Goal: Navigation & Orientation: Find specific page/section

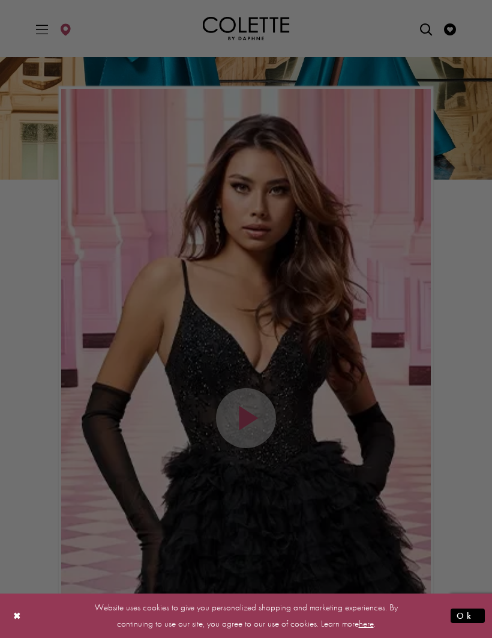
scroll to position [324, 0]
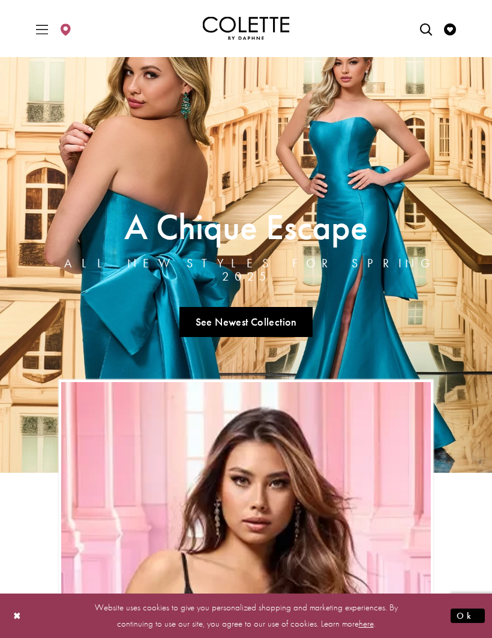
scroll to position [25, 0]
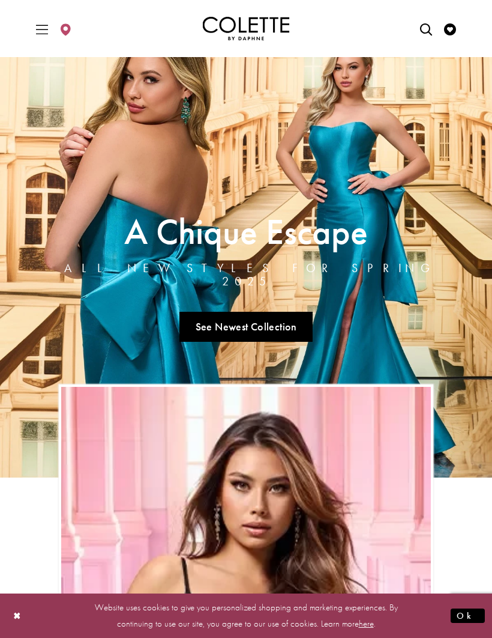
click at [50, 25] on span "Toggle Main Navigation Menu" at bounding box center [42, 28] width 18 height 33
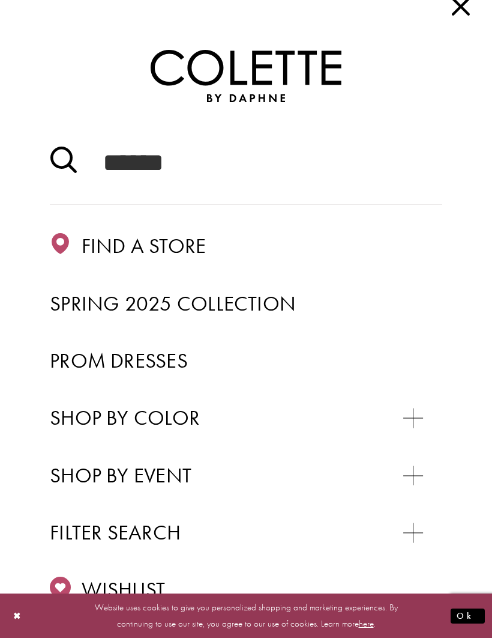
scroll to position [34, 0]
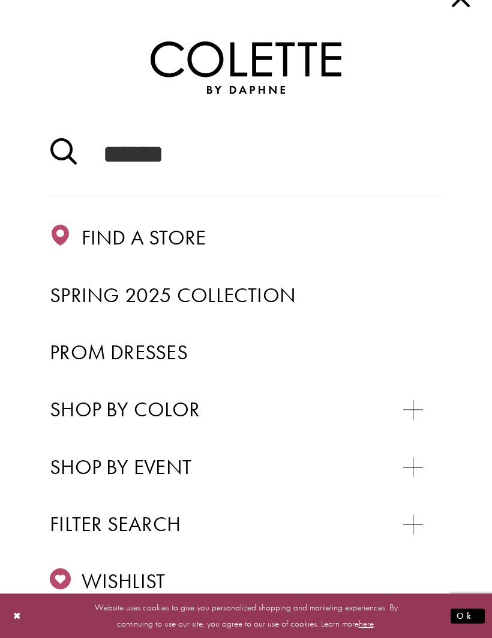
click at [187, 349] on span "Prom Dresses" at bounding box center [119, 352] width 138 height 26
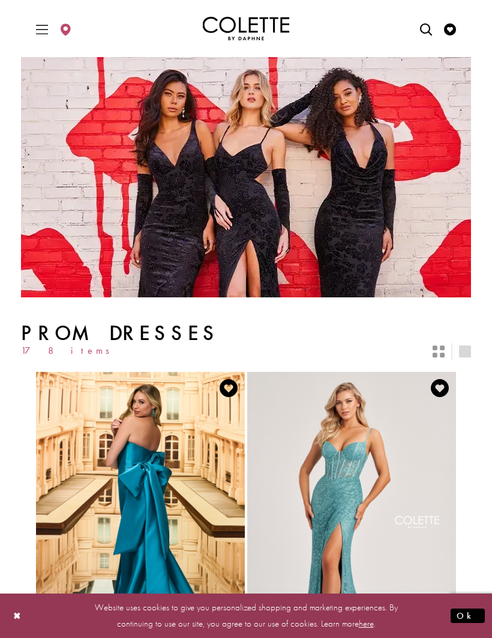
click at [48, 31] on icon "Toggle Main Navigation Menu" at bounding box center [42, 29] width 12 height 12
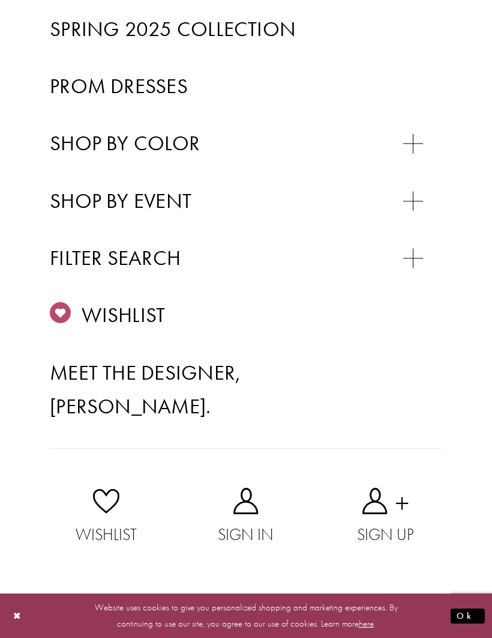
scroll to position [470, 0]
click at [135, 223] on span "SWEET 16" at bounding box center [106, 230] width 76 height 23
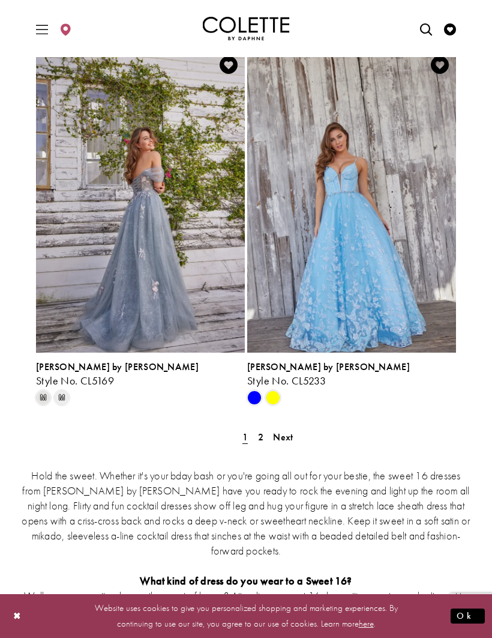
scroll to position [2307, 0]
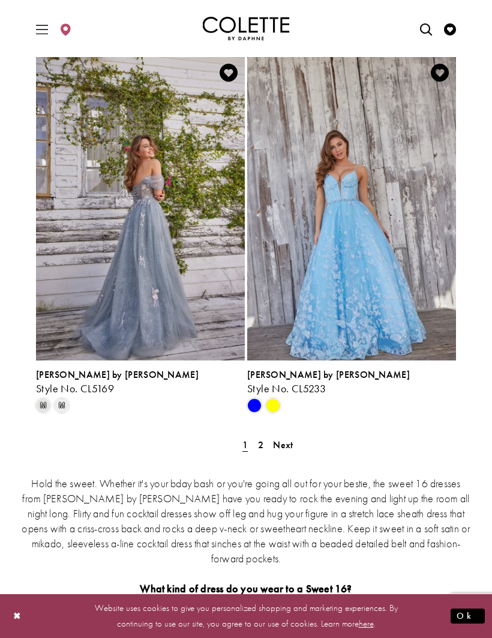
click at [292, 446] on span "Next" at bounding box center [283, 444] width 20 height 13
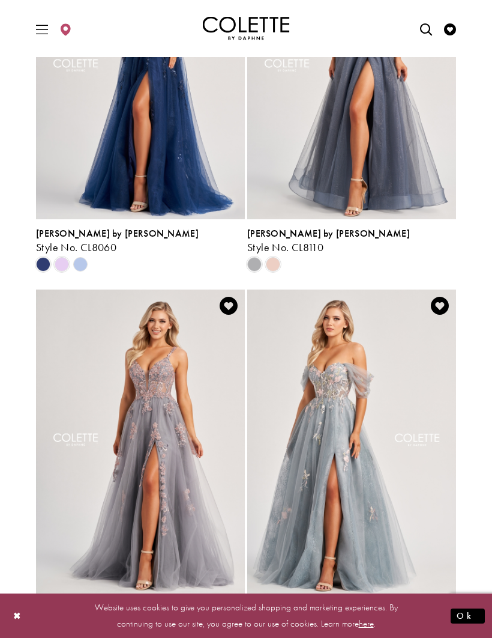
scroll to position [1293, 0]
